Goal: Task Accomplishment & Management: Use online tool/utility

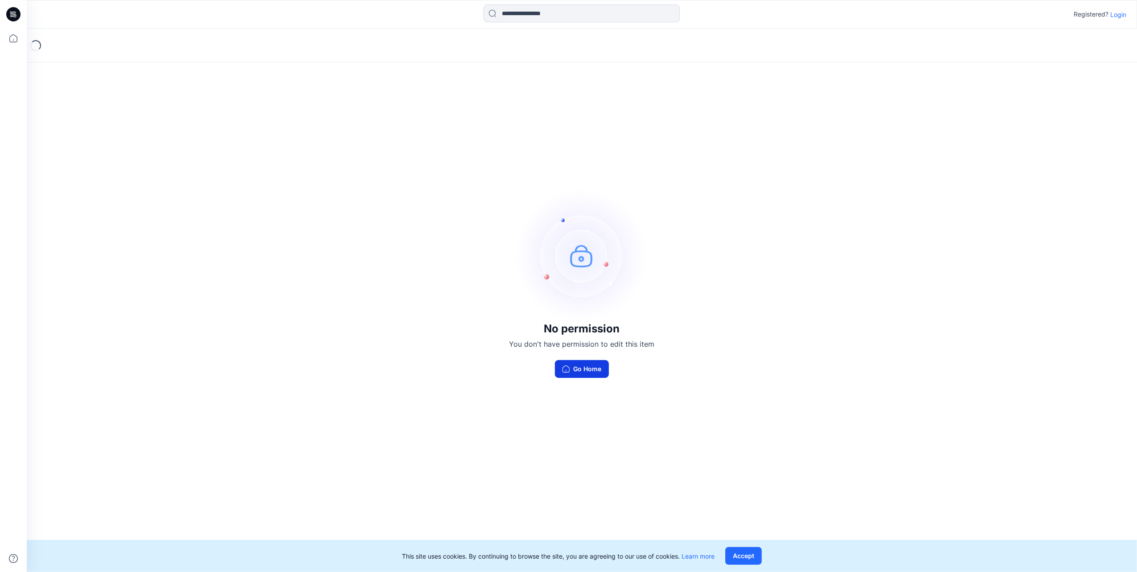
click at [595, 373] on button "Go Home" at bounding box center [582, 369] width 54 height 18
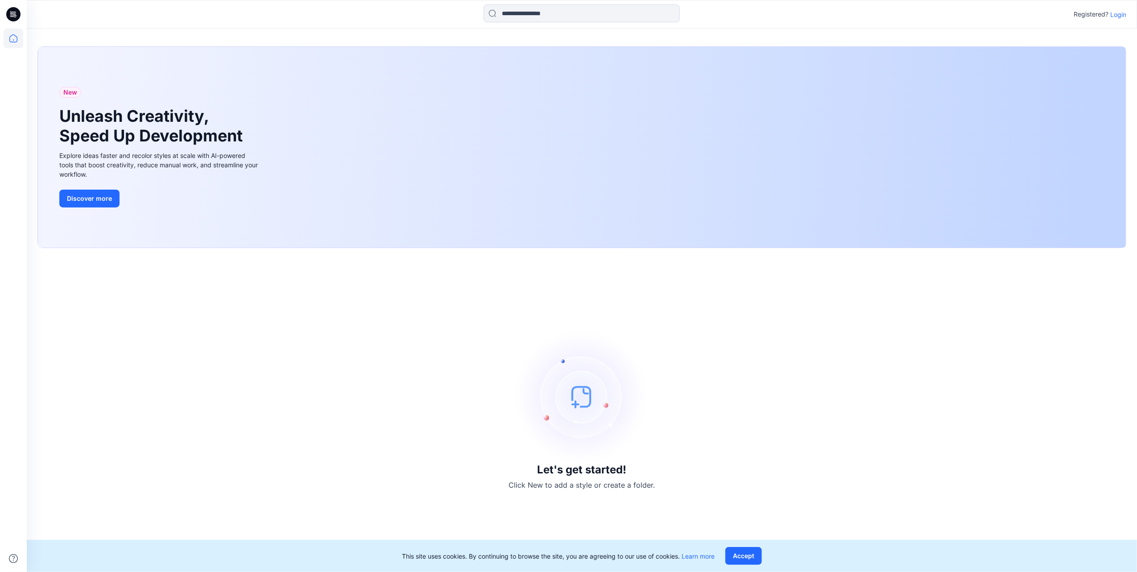
click at [1124, 18] on p "Login" at bounding box center [1118, 14] width 16 height 9
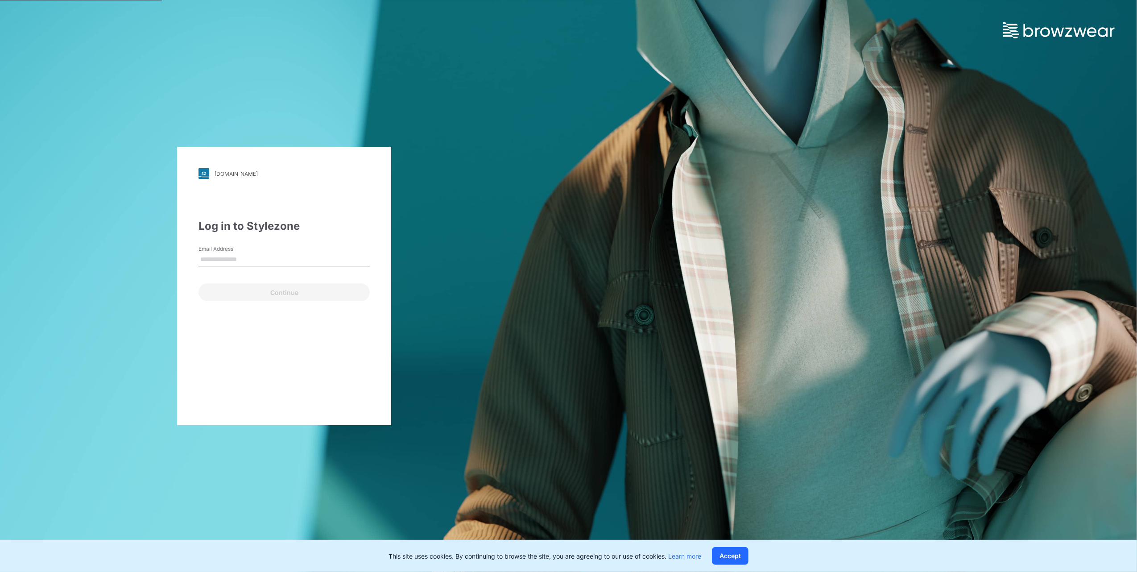
click at [265, 263] on input "Email Address" at bounding box center [284, 259] width 171 height 13
type input "**********"
click at [254, 293] on button "Continue" at bounding box center [284, 292] width 171 height 18
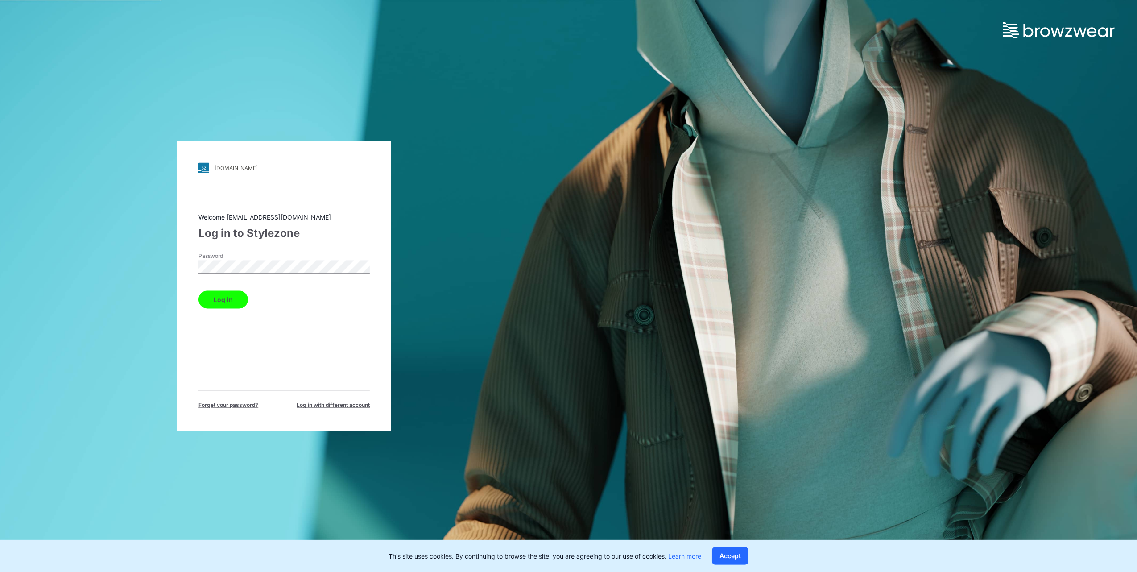
click at [237, 295] on button "Log in" at bounding box center [224, 300] width 50 height 18
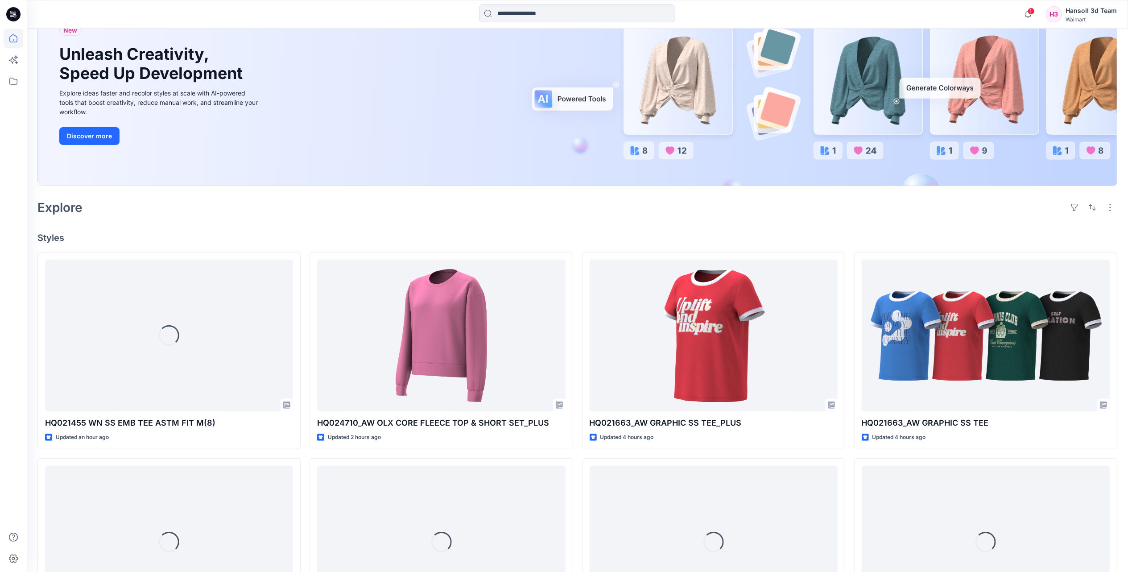
scroll to position [119, 0]
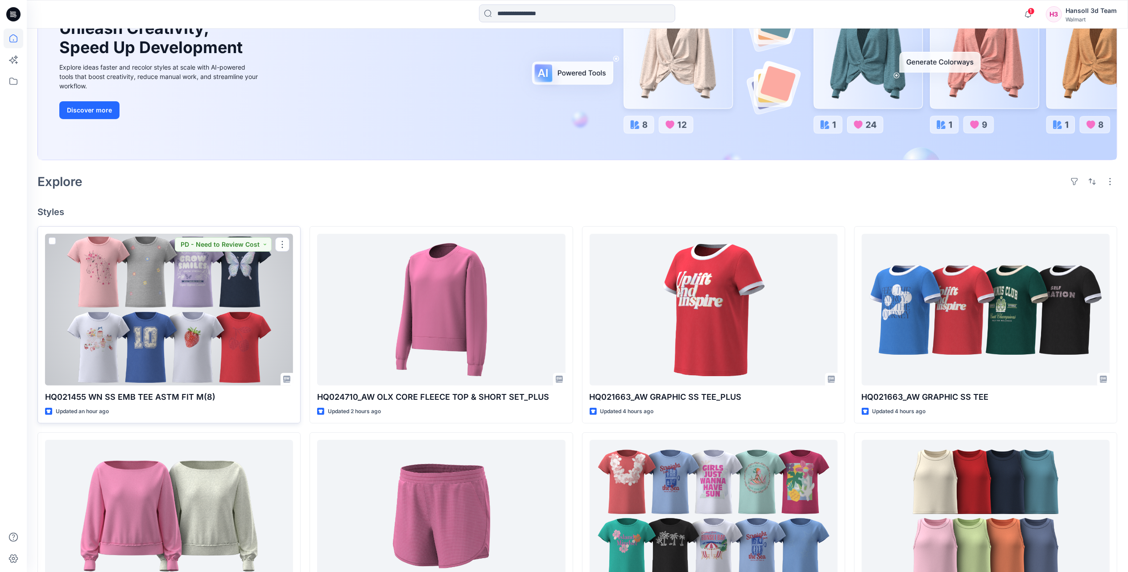
click at [173, 395] on p "HQ021455 WN SS EMB TEE ASTM FIT M(8)" at bounding box center [169, 397] width 248 height 12
drag, startPoint x: 173, startPoint y: 395, endPoint x: 128, endPoint y: 398, distance: 45.6
click at [128, 398] on p "HQ021455 WN SS EMB TEE ASTM FIT M(8)" at bounding box center [169, 397] width 248 height 12
click at [162, 352] on div at bounding box center [169, 310] width 248 height 152
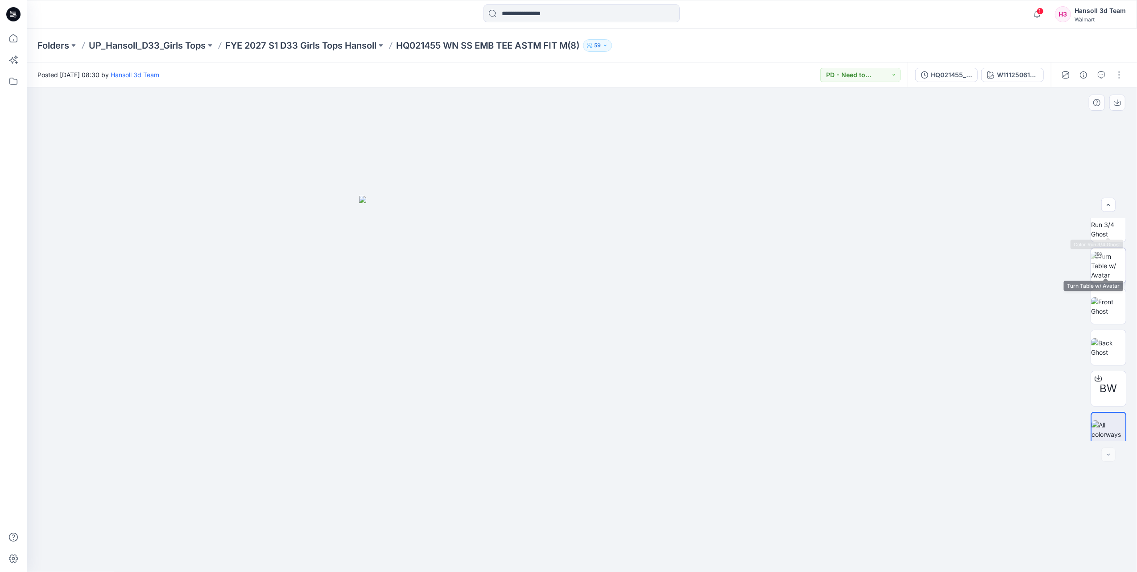
scroll to position [18, 0]
click at [875, 71] on button "PD - Need to Review Cost" at bounding box center [860, 75] width 80 height 14
click at [1012, 179] on div at bounding box center [582, 329] width 1110 height 485
